Goal: Book appointment/travel/reservation

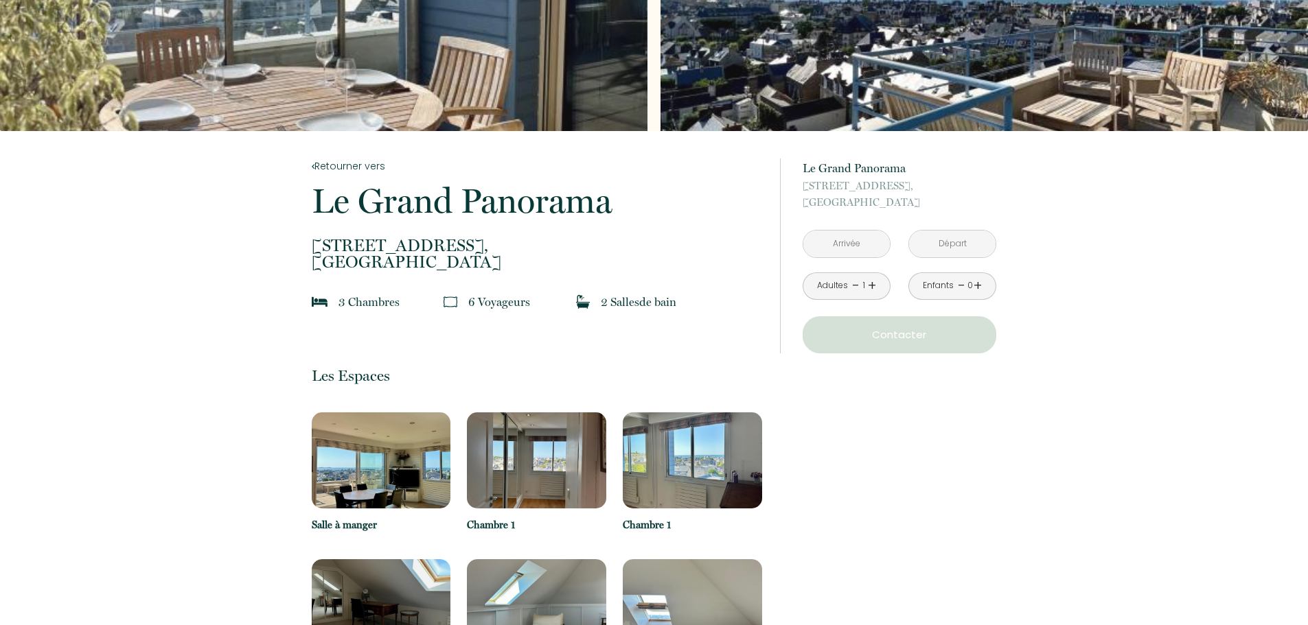
click at [356, 457] on img at bounding box center [381, 461] width 139 height 96
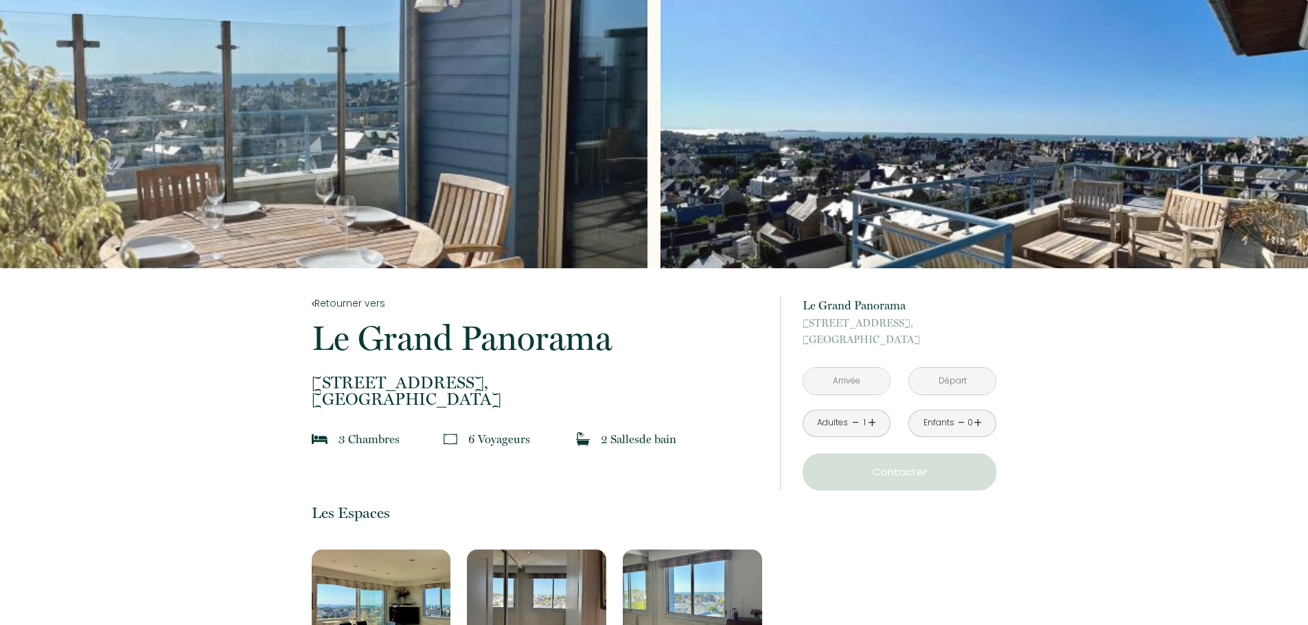
click at [792, 180] on div "Slideshow" at bounding box center [984, 134] width 647 height 268
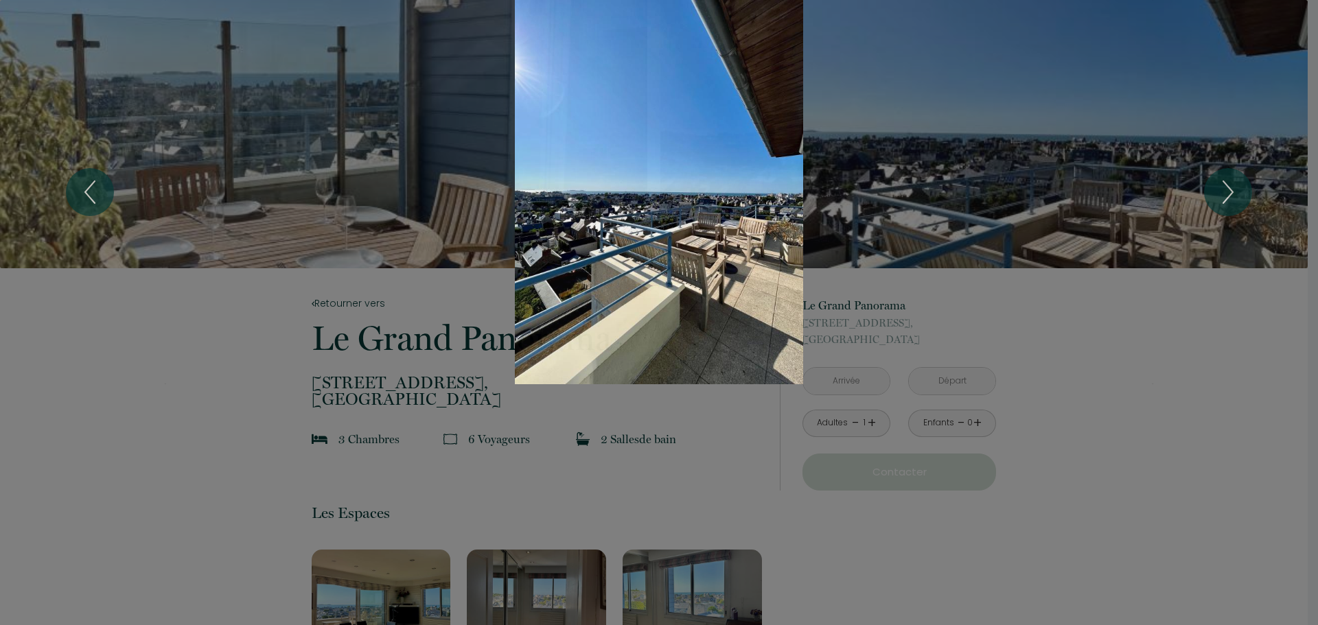
click at [1232, 190] on icon "Next" at bounding box center [1229, 192] width 10 height 22
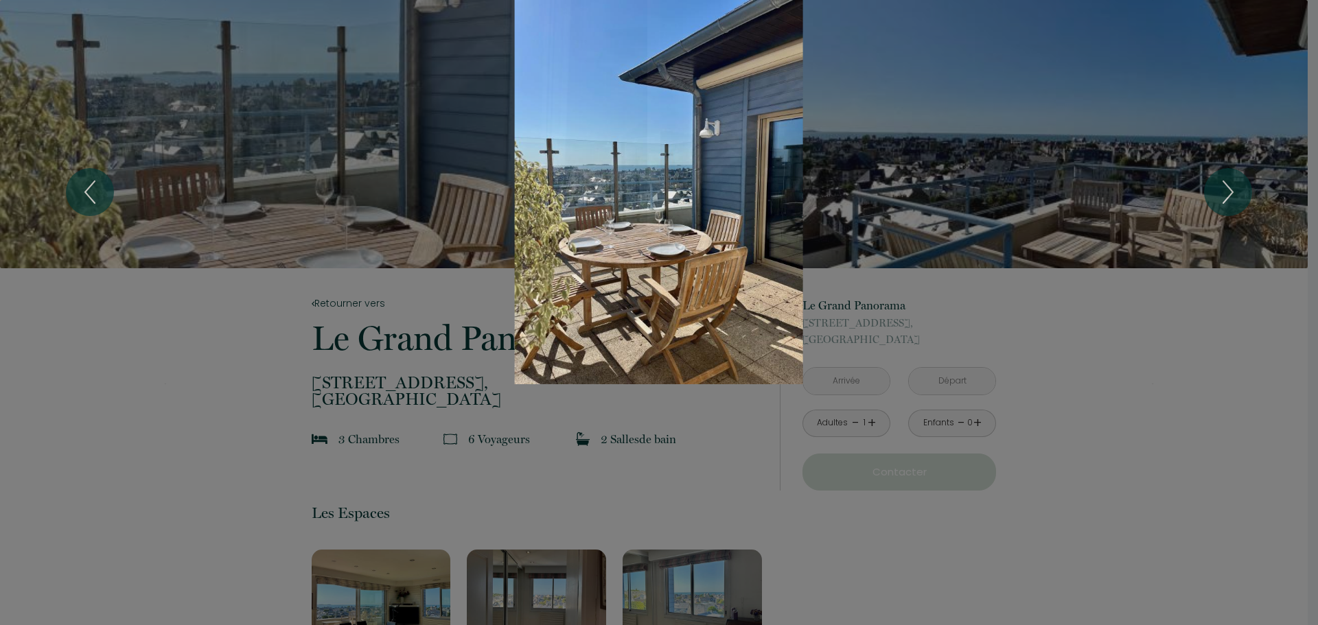
click at [1232, 190] on icon "Next" at bounding box center [1229, 192] width 10 height 22
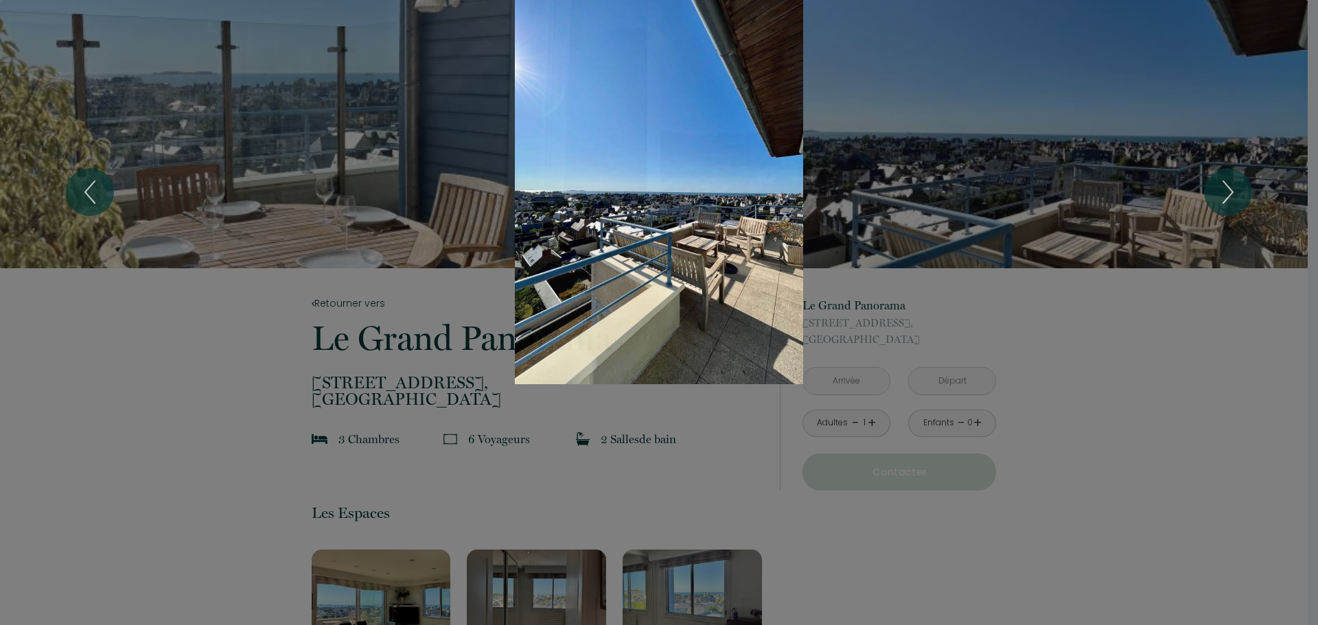
click at [1232, 190] on icon "Next" at bounding box center [1229, 192] width 10 height 22
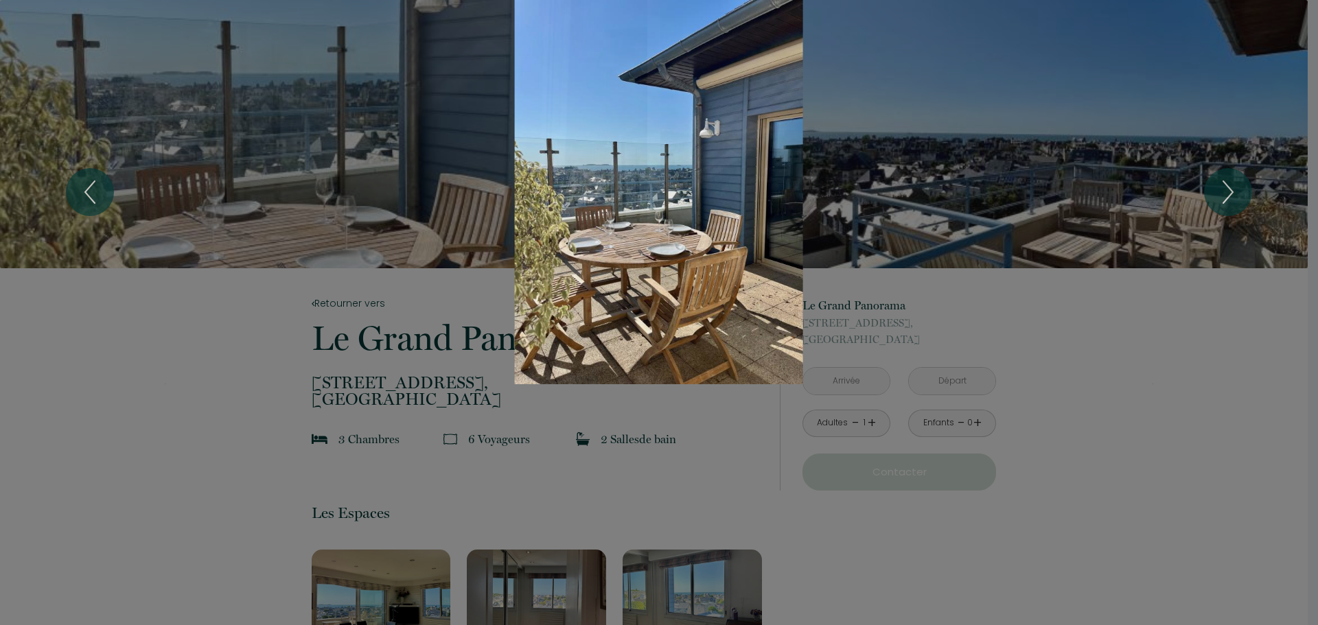
click at [1232, 190] on icon "Next" at bounding box center [1229, 192] width 10 height 22
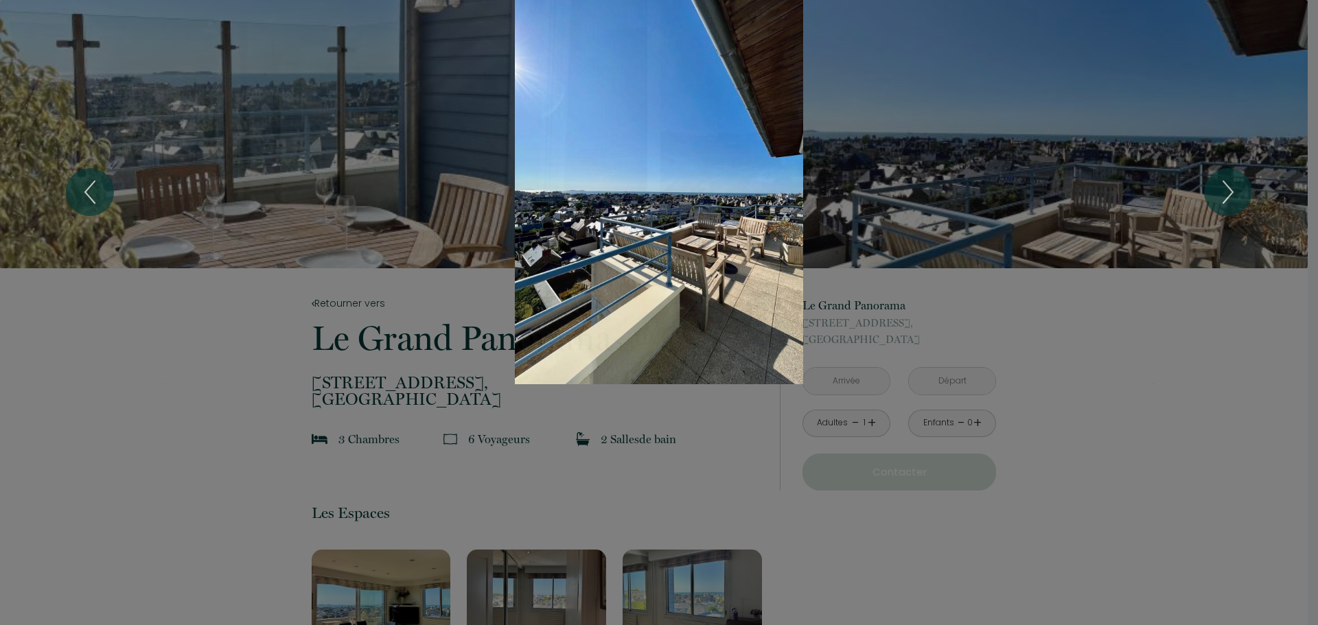
click at [1208, 332] on div "1 2" at bounding box center [659, 192] width 1318 height 384
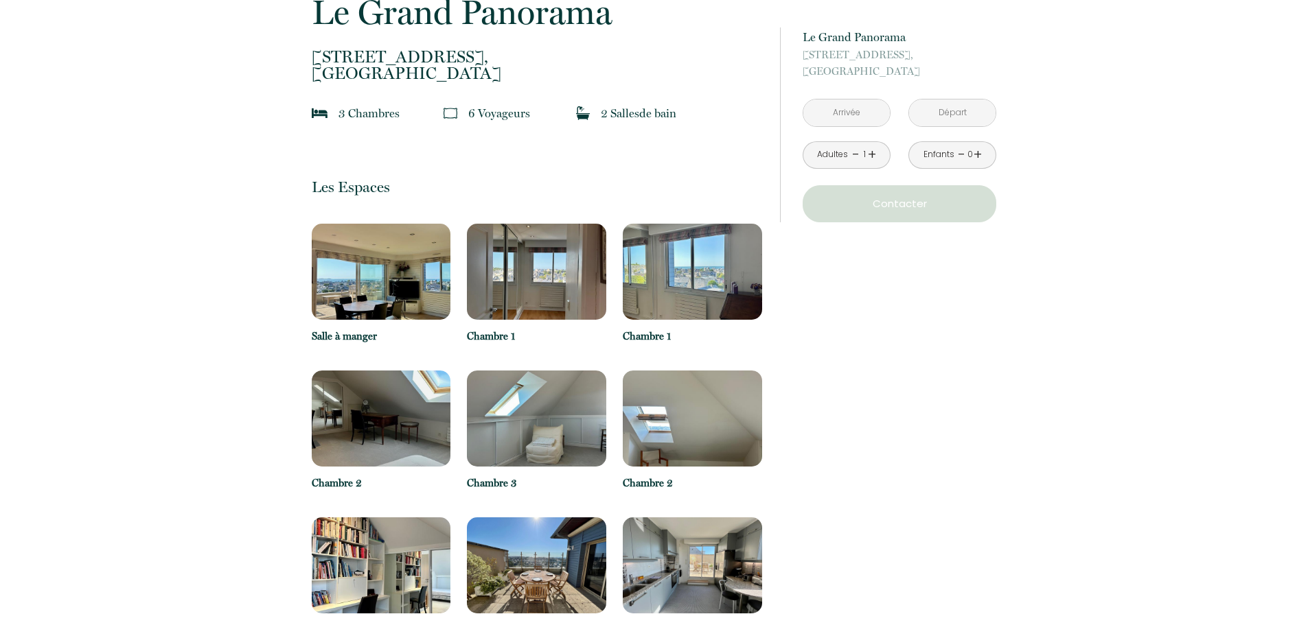
scroll to position [343, 0]
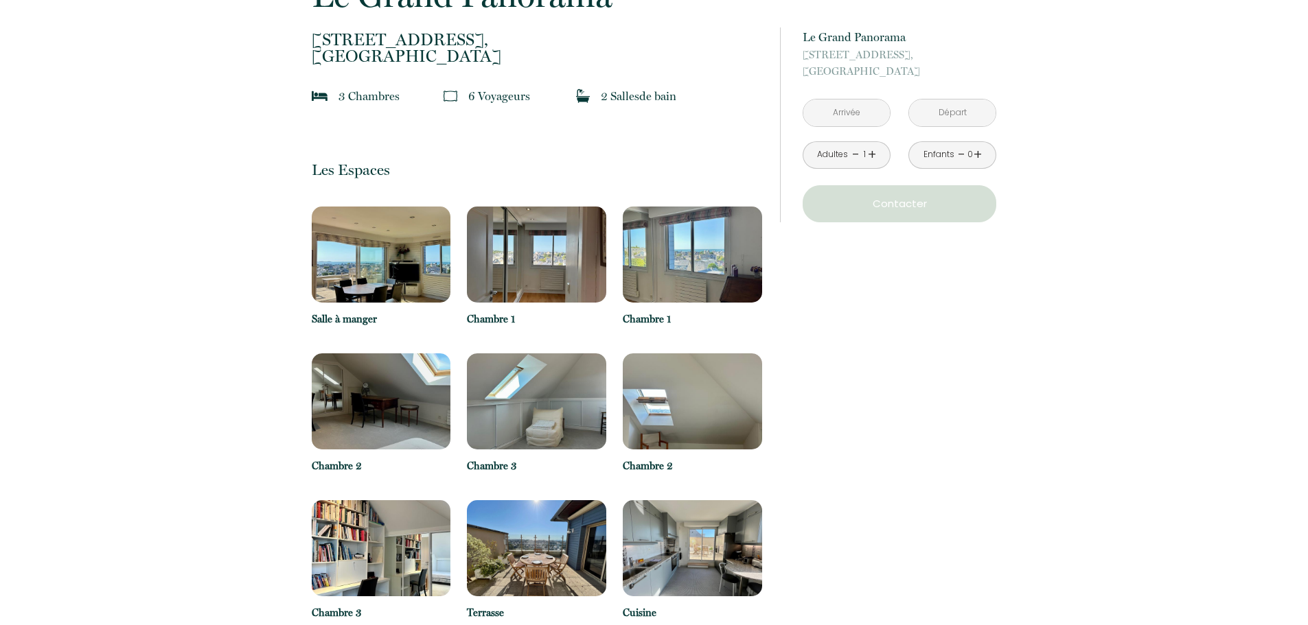
click at [384, 216] on img at bounding box center [381, 255] width 139 height 96
click at [371, 319] on p "Salle à manger" at bounding box center [381, 319] width 139 height 16
click at [345, 244] on img at bounding box center [381, 255] width 139 height 96
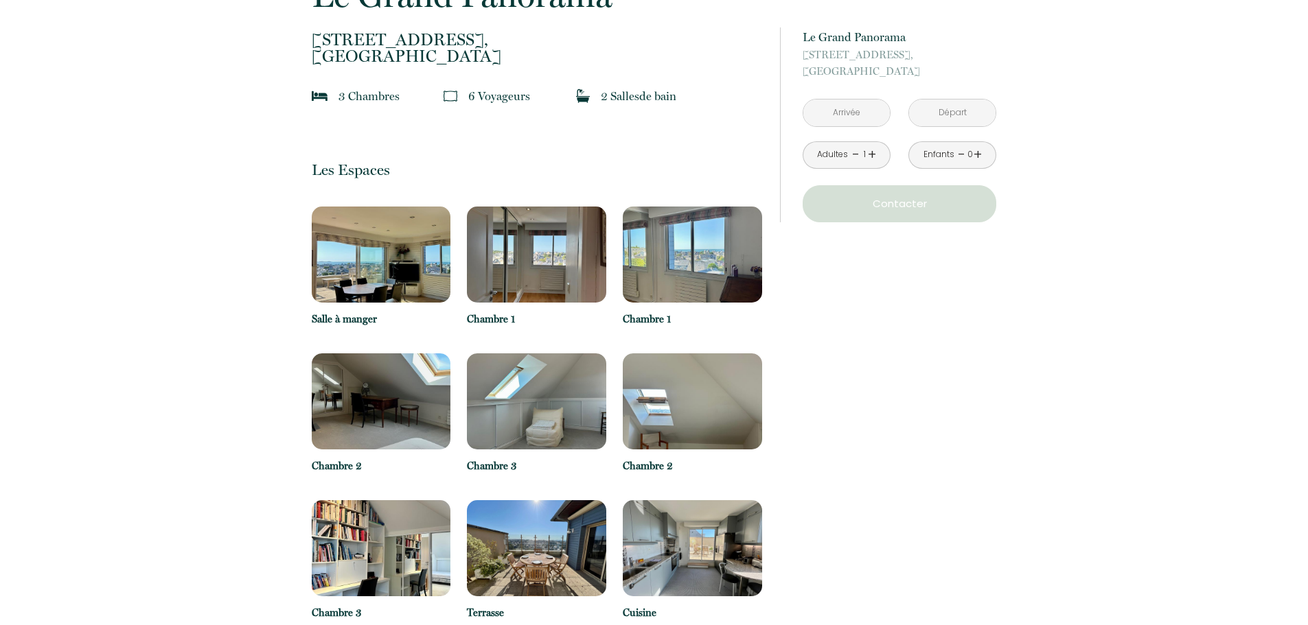
drag, startPoint x: 339, startPoint y: 157, endPoint x: 473, endPoint y: 183, distance: 136.4
click at [360, 160] on div "Les Espaces Salle à manger Chambre 1 Chambre 1 Chambre 2 Chambre 3 Chambre 2 Ch…" at bounding box center [537, 466] width 450 height 667
drag, startPoint x: 382, startPoint y: 396, endPoint x: 455, endPoint y: 378, distance: 74.9
click at [383, 394] on img at bounding box center [381, 402] width 139 height 96
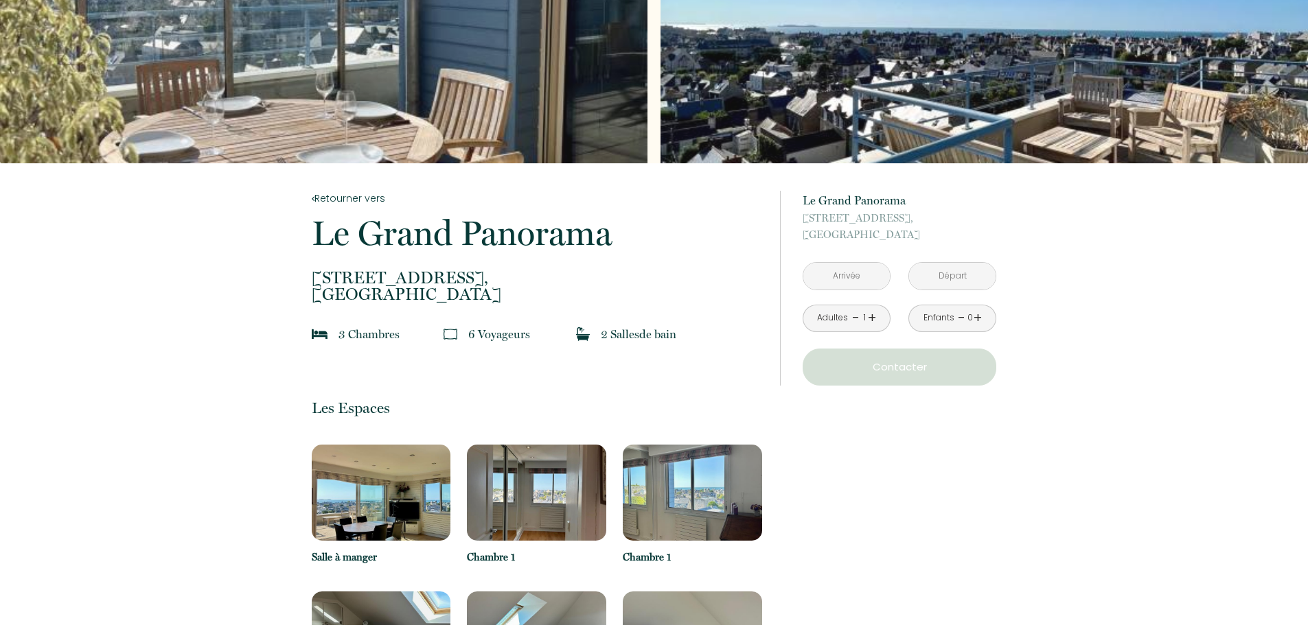
scroll to position [104, 0]
click at [486, 402] on p "Les Espaces" at bounding box center [537, 409] width 450 height 19
click at [827, 277] on input "text" at bounding box center [846, 277] width 87 height 27
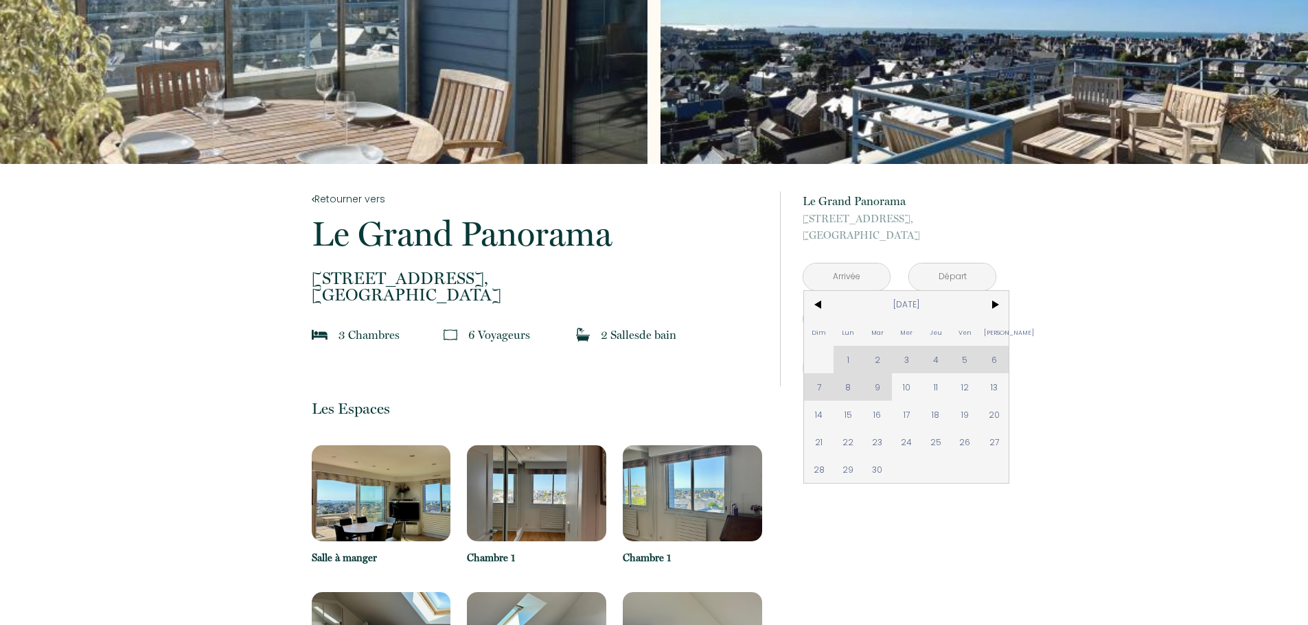
click at [909, 419] on span "17" at bounding box center [907, 414] width 30 height 27
type input "Mer 17 Sep 2025"
type input "Jeu 18 Sep 2025"
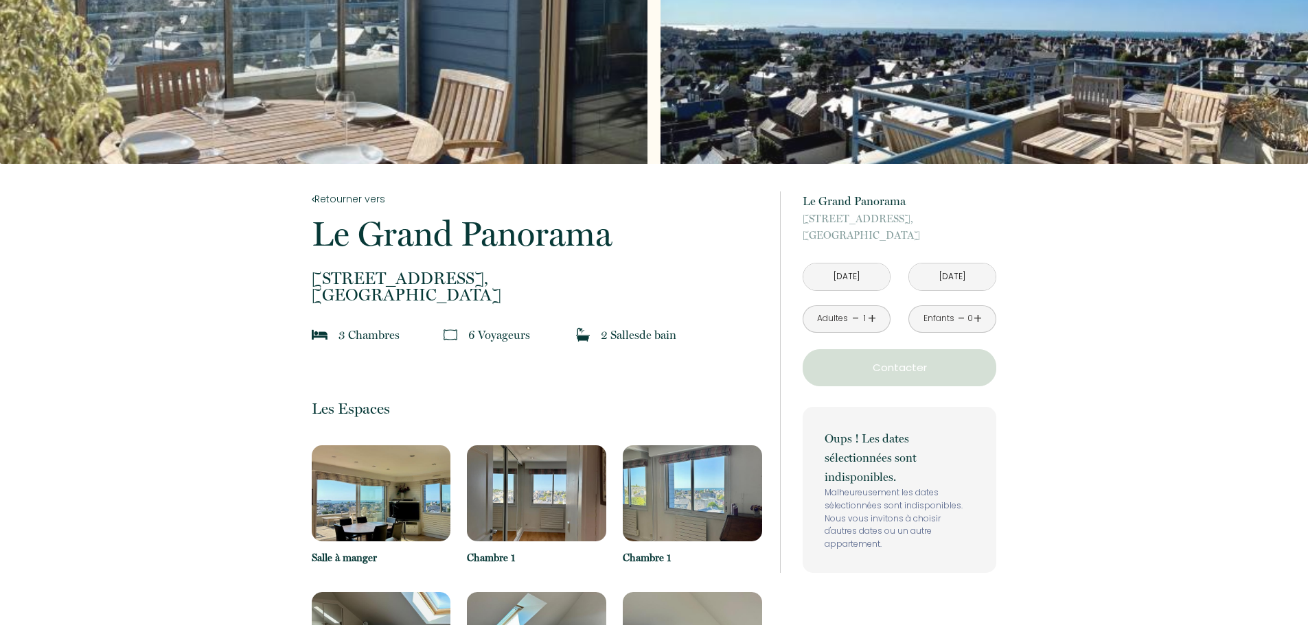
click at [966, 275] on input "Jeu 18 Sep 2025" at bounding box center [952, 277] width 87 height 27
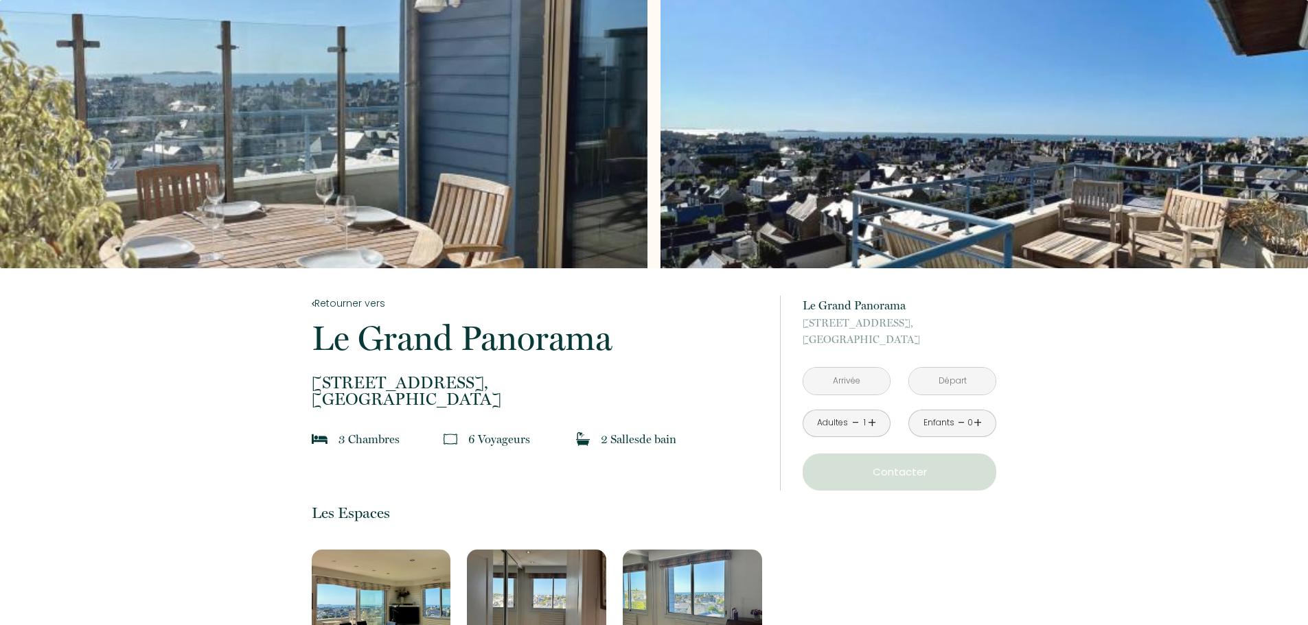
click at [709, 163] on div "Slideshow" at bounding box center [984, 134] width 647 height 268
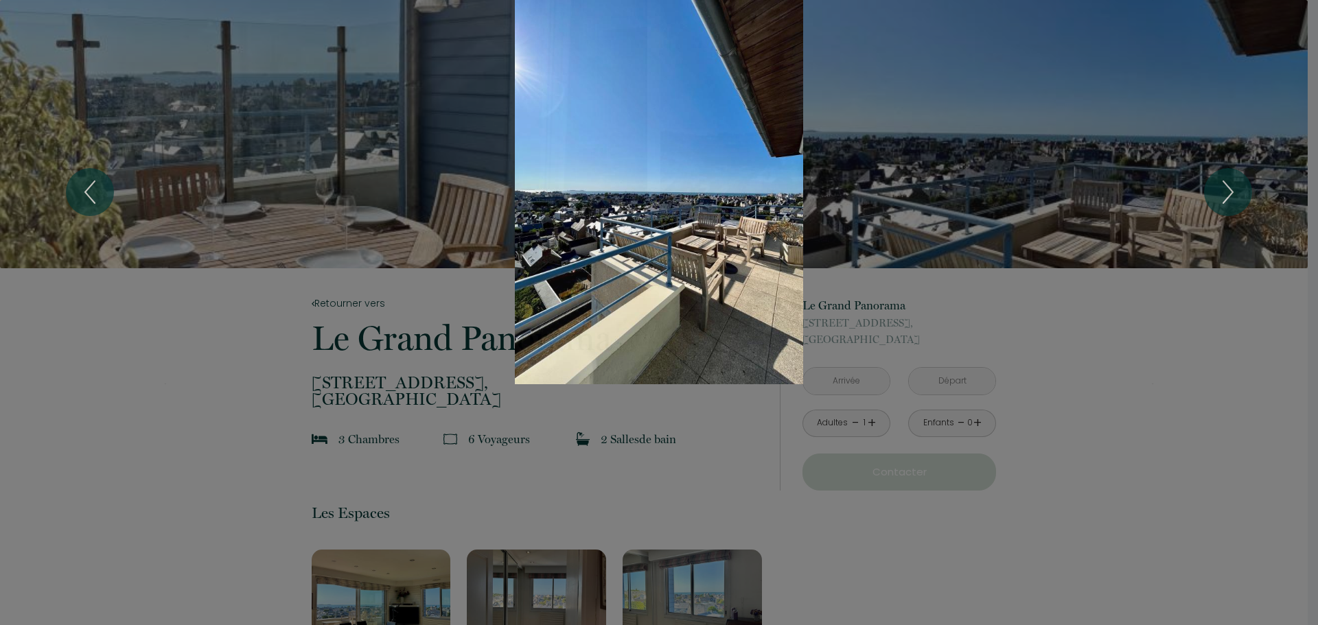
click at [709, 163] on div "Slideshow" at bounding box center [659, 192] width 989 height 384
click at [1222, 183] on icon "Next" at bounding box center [1228, 192] width 29 height 41
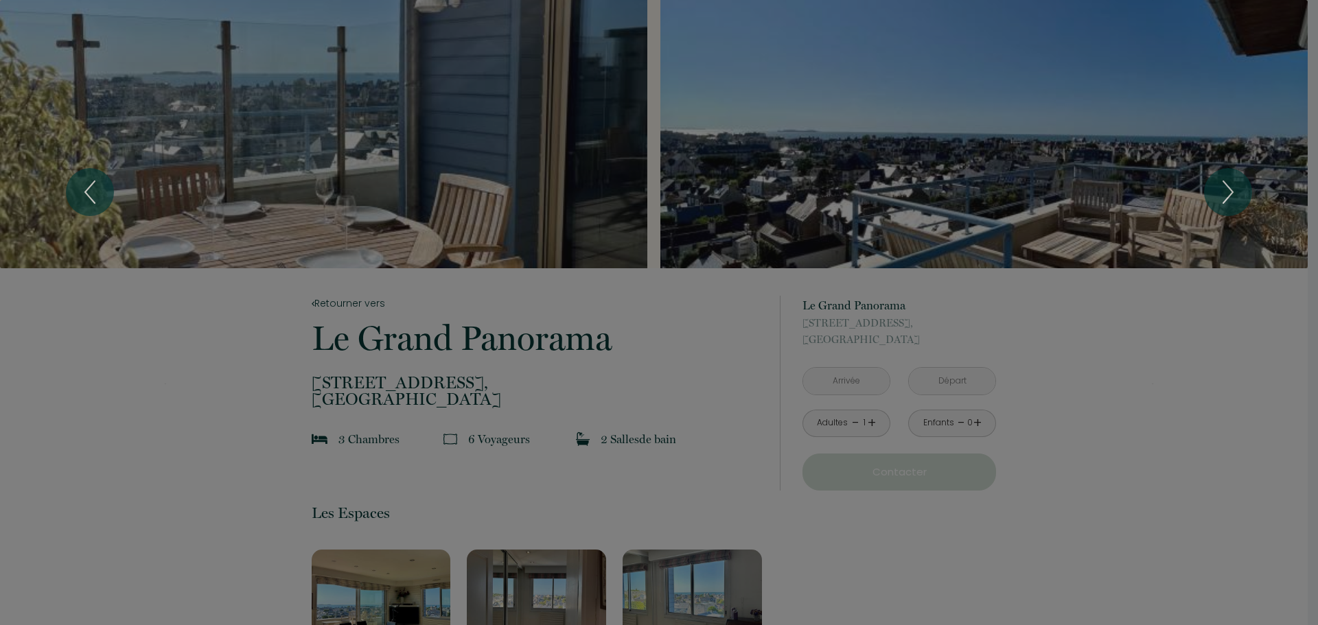
click at [1222, 183] on icon "Next" at bounding box center [1228, 192] width 29 height 41
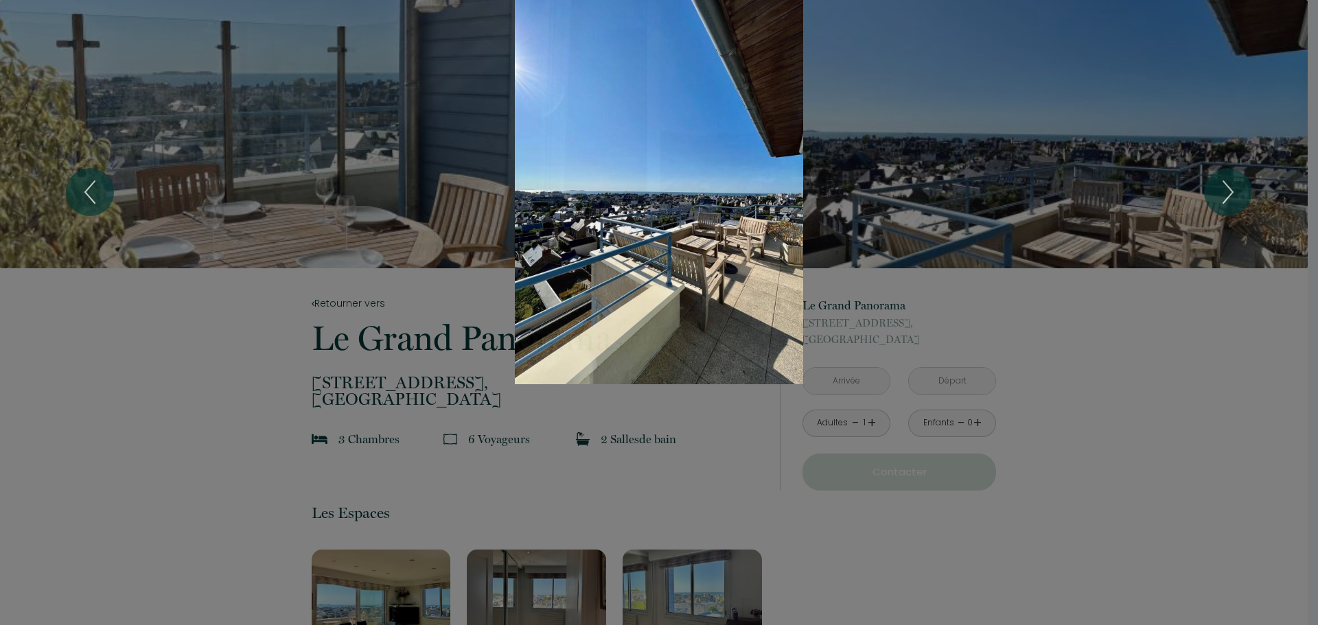
click at [1234, 189] on icon "Next" at bounding box center [1228, 192] width 29 height 41
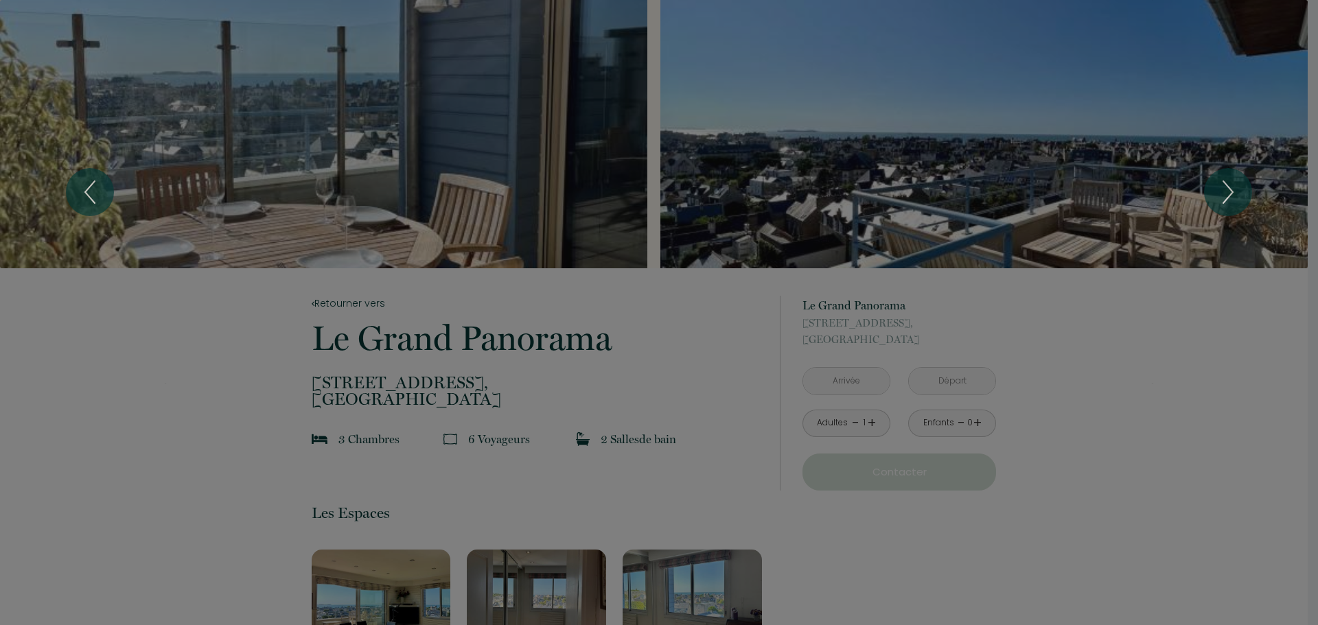
click at [1234, 189] on icon "Next" at bounding box center [1228, 192] width 29 height 41
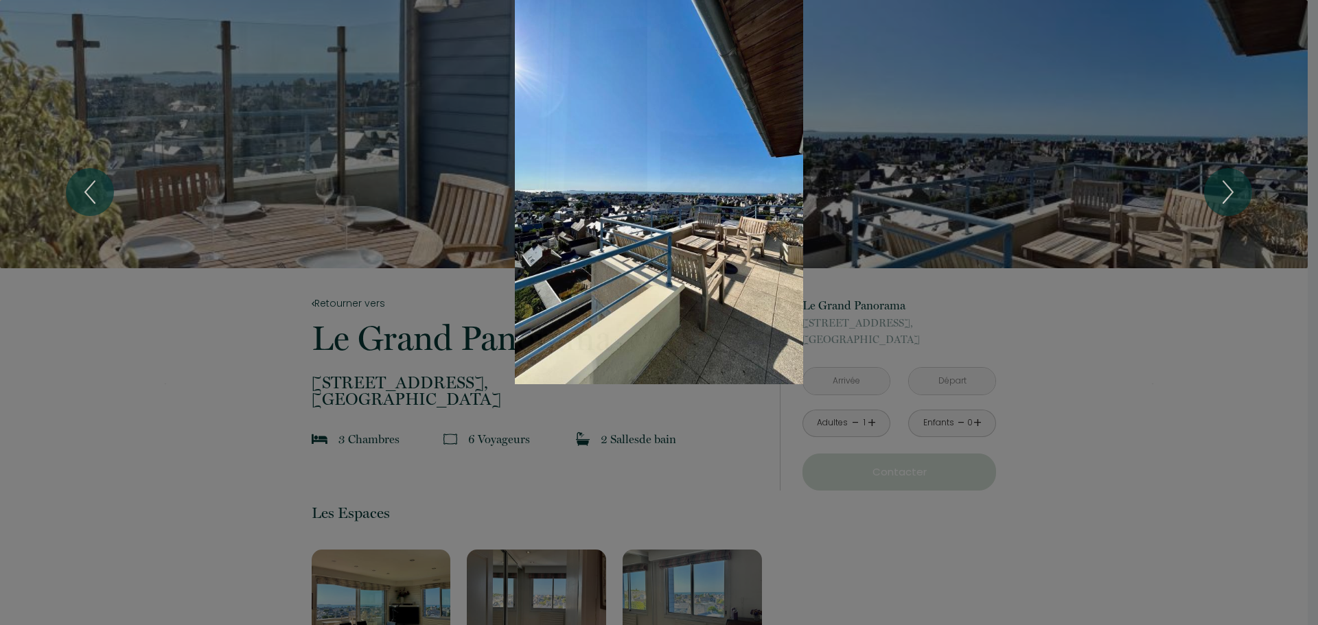
click at [1234, 189] on icon "Next" at bounding box center [1228, 192] width 29 height 41
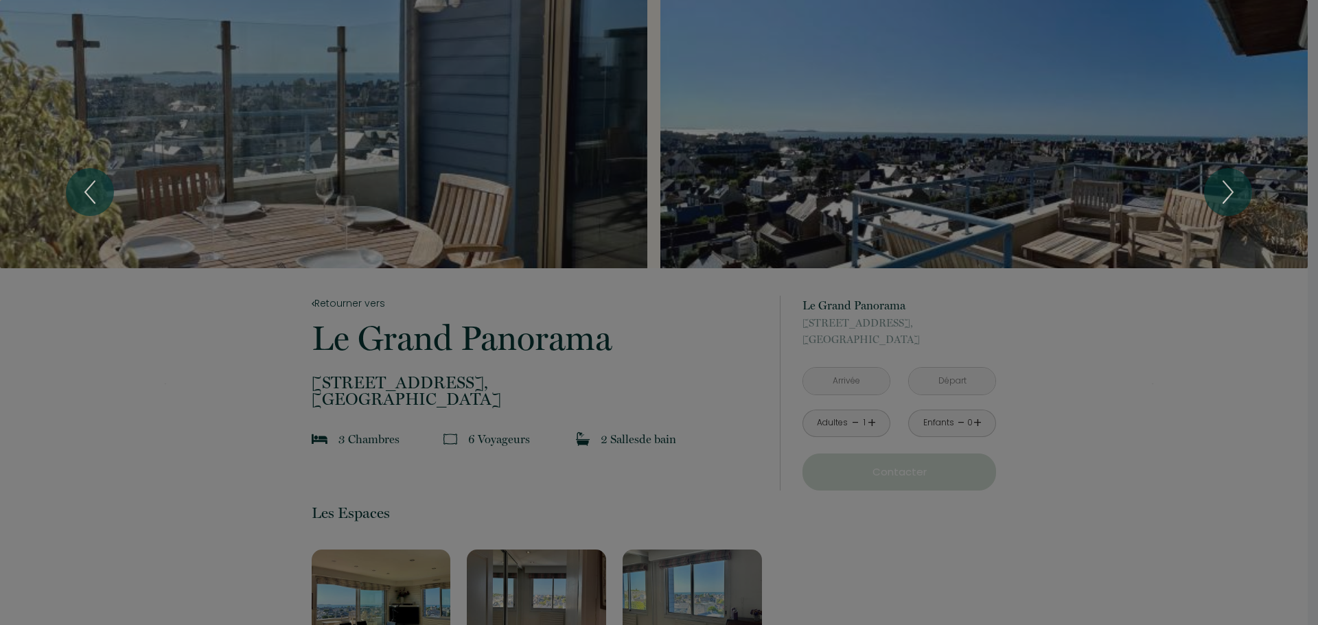
click at [1234, 189] on icon "Next" at bounding box center [1228, 192] width 29 height 41
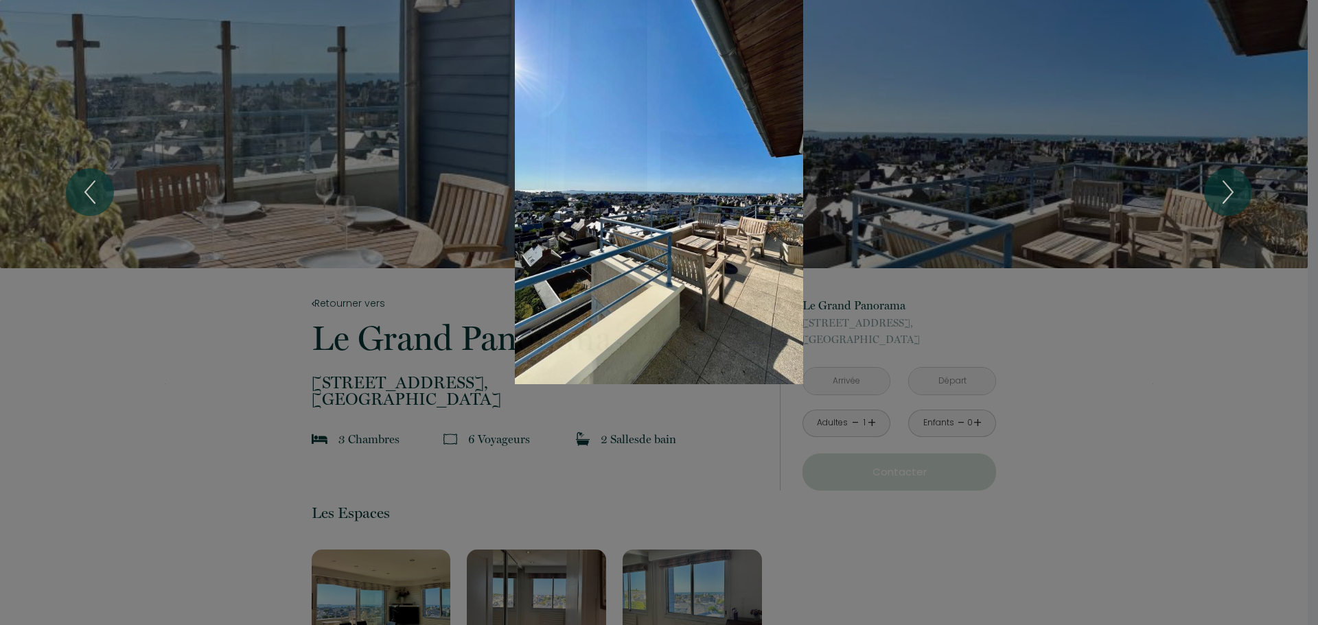
click at [1234, 189] on icon "Next" at bounding box center [1228, 192] width 29 height 41
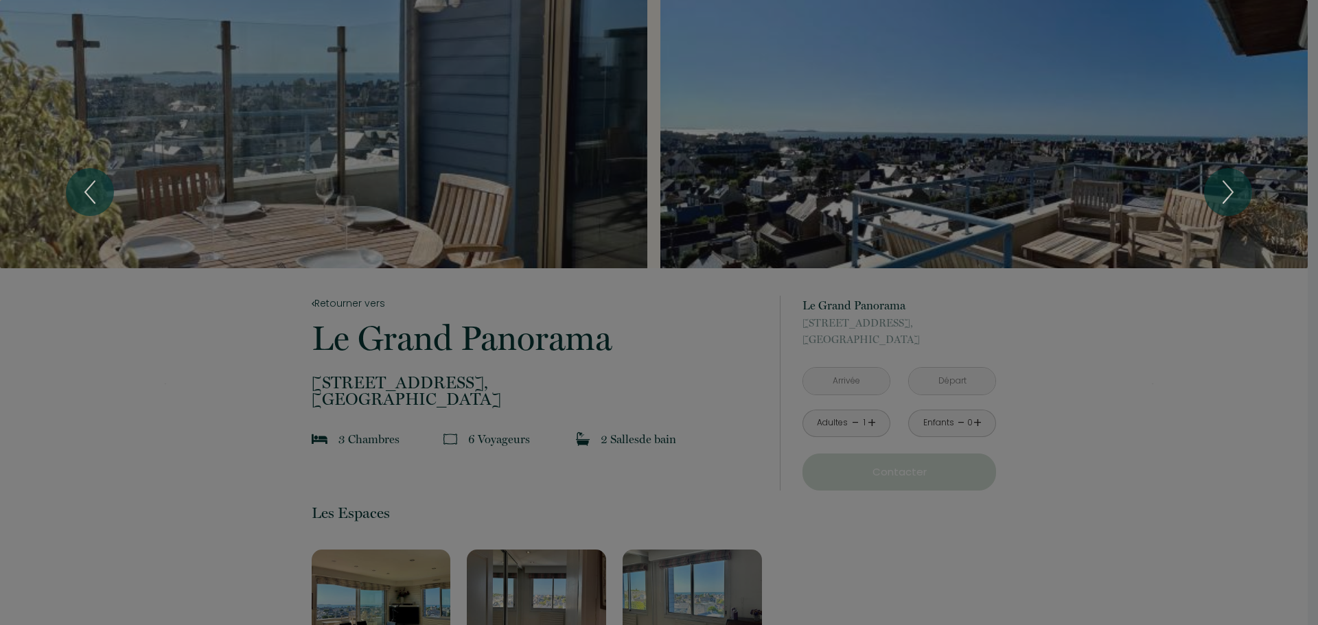
click at [1234, 189] on icon "Next" at bounding box center [1228, 192] width 29 height 41
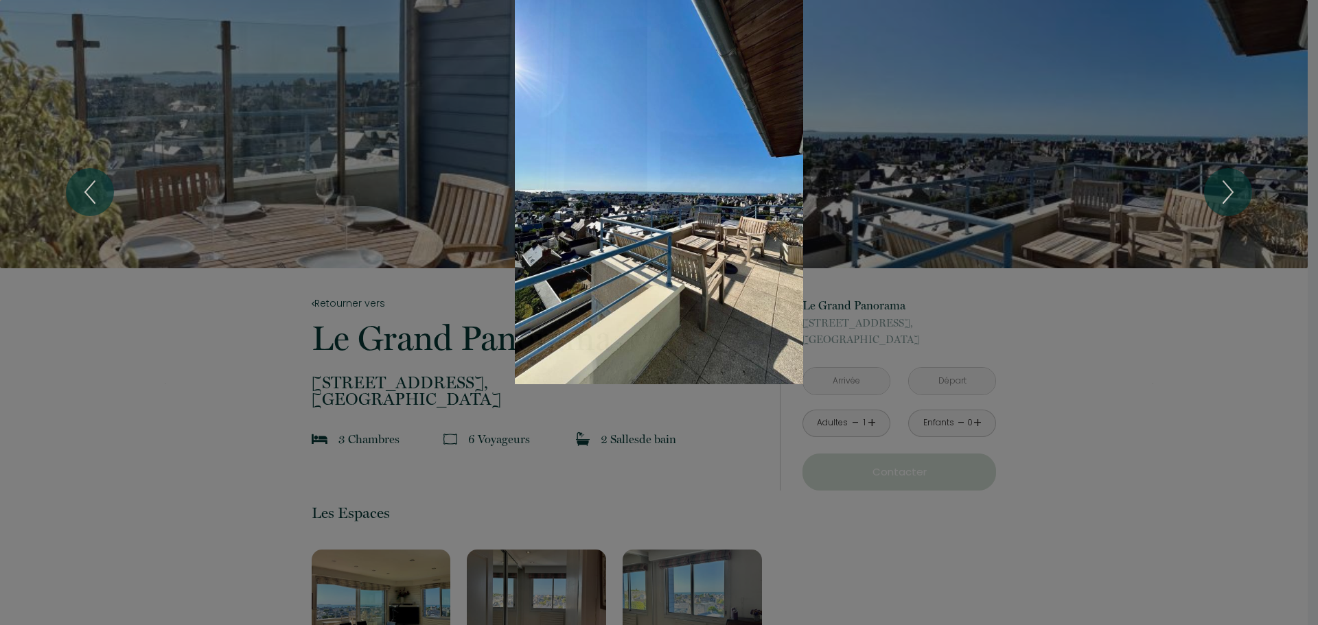
click at [1210, 283] on div "1 2" at bounding box center [659, 192] width 1318 height 384
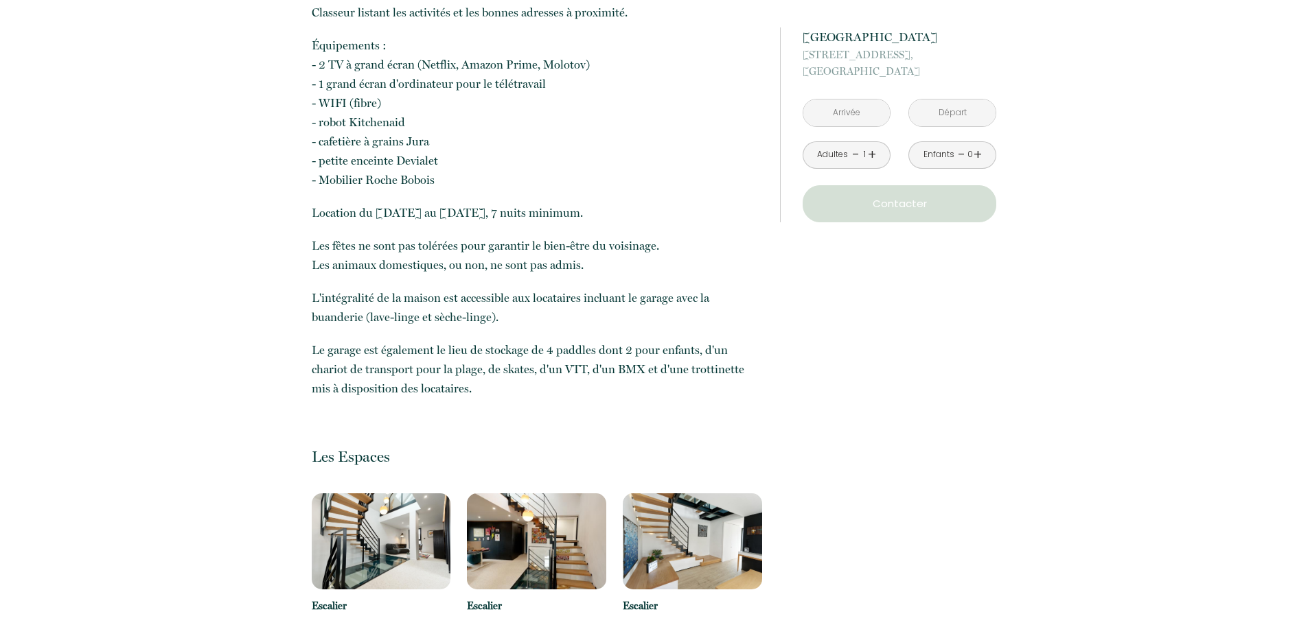
scroll to position [1510, 0]
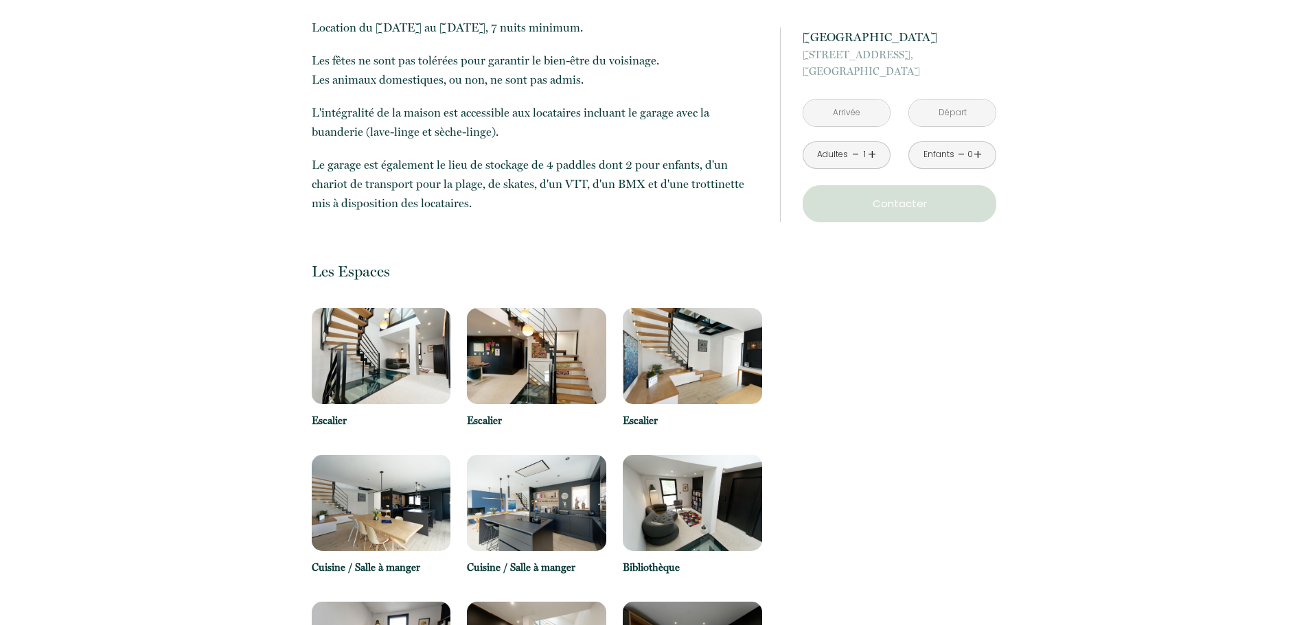
click at [391, 351] on img at bounding box center [381, 356] width 139 height 96
click at [727, 339] on img at bounding box center [692, 356] width 139 height 96
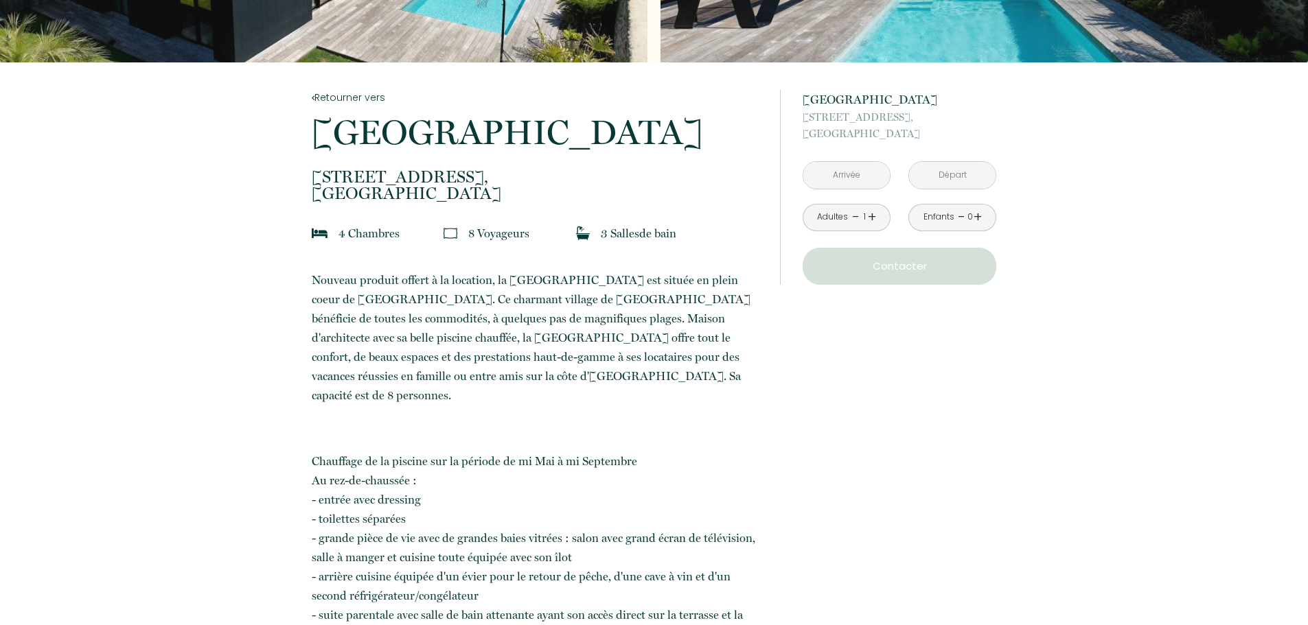
scroll to position [0, 0]
